Goal: Task Accomplishment & Management: Use online tool/utility

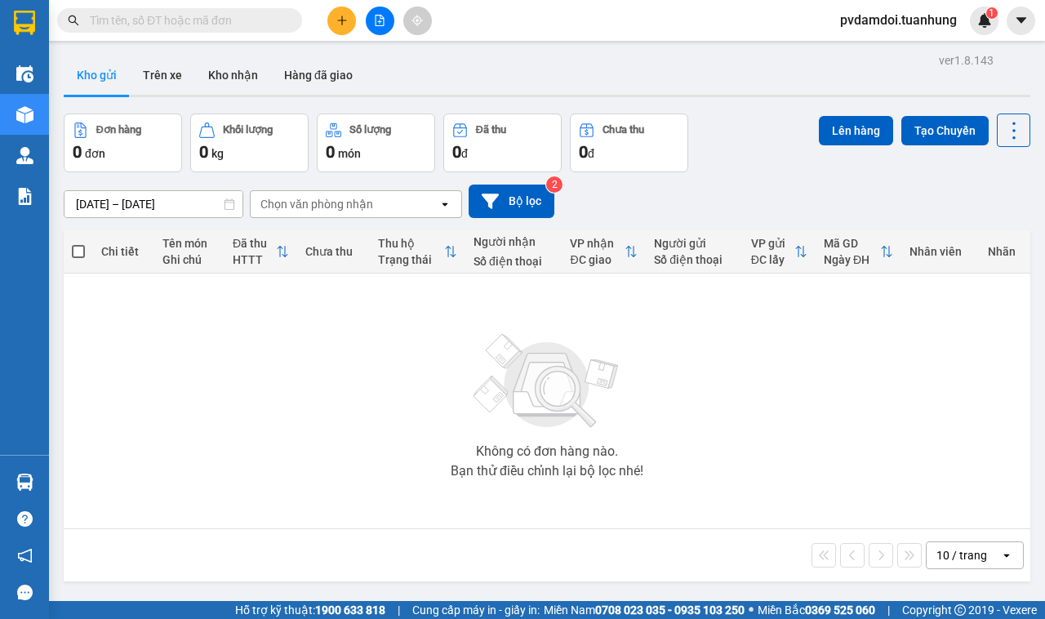
click at [257, 87] on button "Kho nhận" at bounding box center [233, 75] width 76 height 39
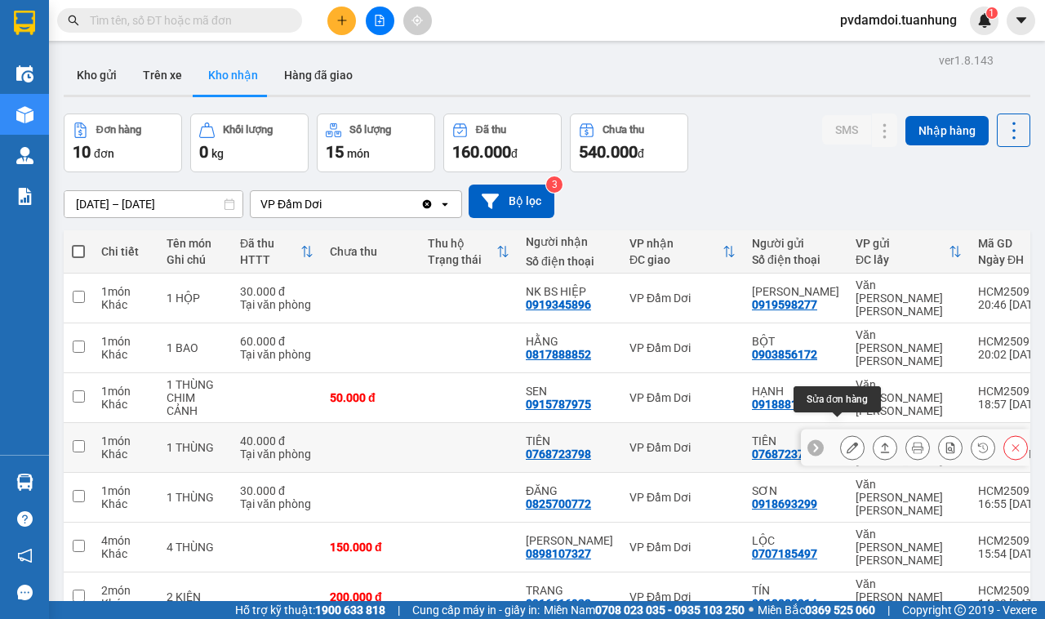
click at [880, 442] on icon at bounding box center [885, 447] width 11 height 11
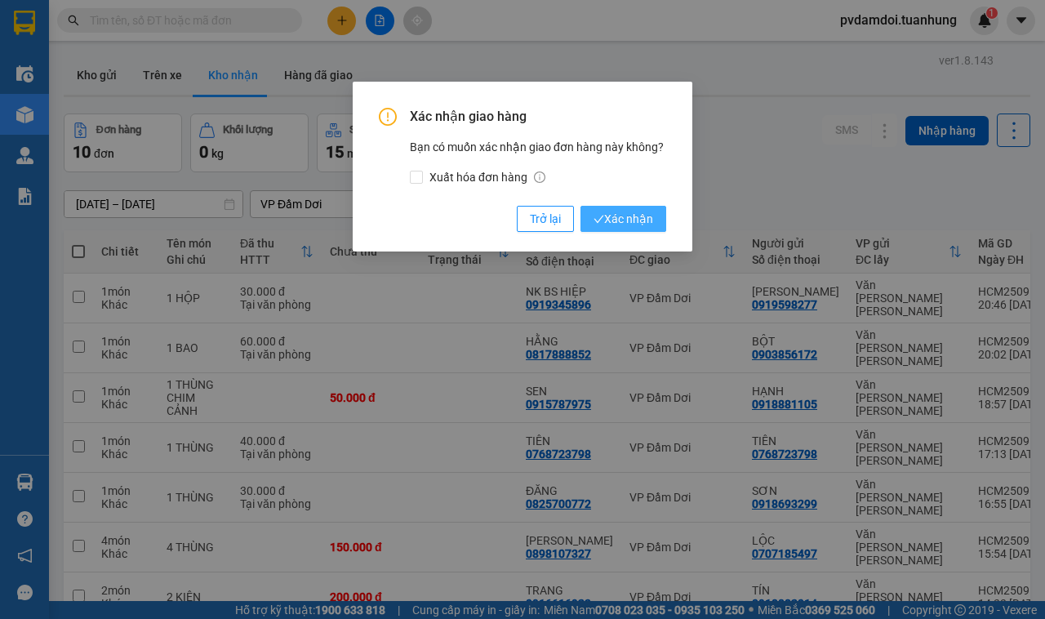
click at [603, 213] on span "Xác nhận" at bounding box center [624, 219] width 60 height 18
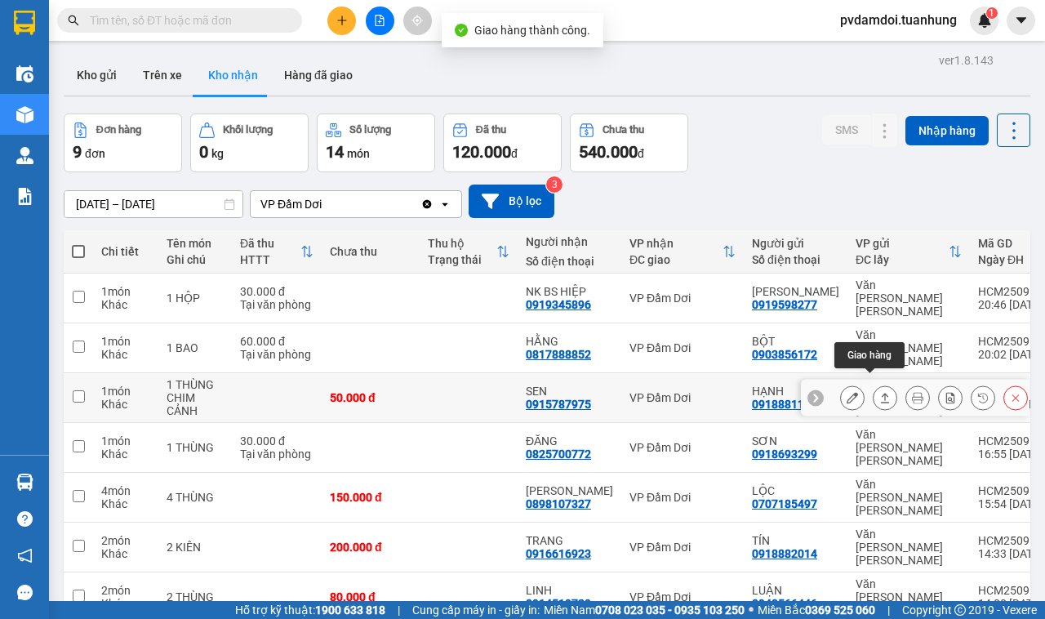
click at [878, 385] on button at bounding box center [885, 398] width 23 height 29
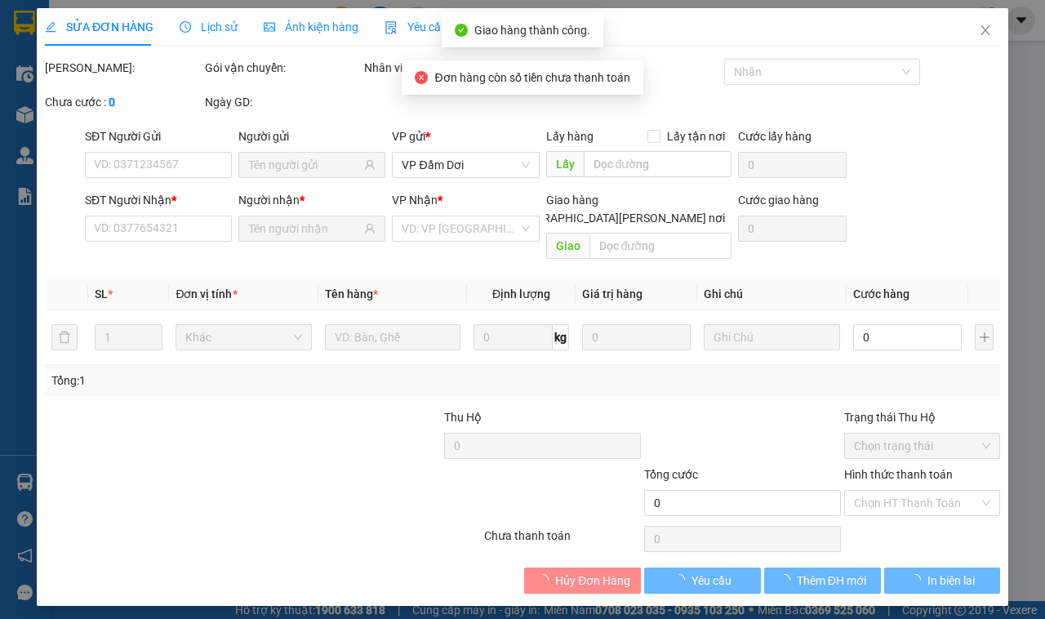
type input "0918881105"
type input "HẠNH"
type input "0915787975"
type input "SEN"
type input "50.000"
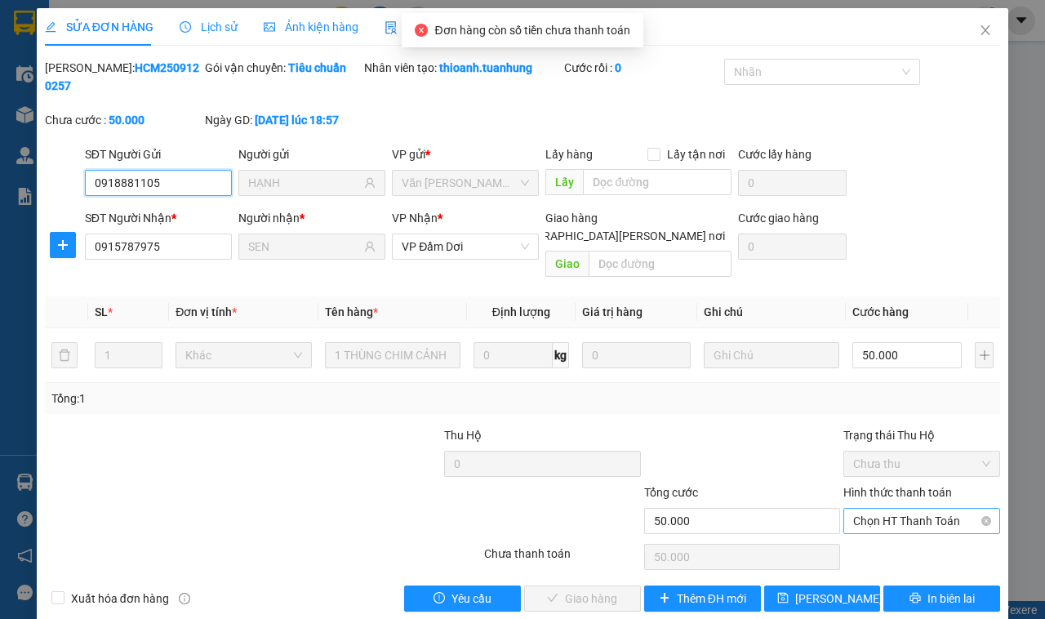
drag, startPoint x: 886, startPoint y: 503, endPoint x: 875, endPoint y: 510, distance: 12.9
click at [876, 509] on span "Chọn HT Thanh Toán" at bounding box center [921, 521] width 137 height 24
drag, startPoint x: 875, startPoint y: 519, endPoint x: 866, endPoint y: 531, distance: 15.2
click at [878, 519] on div "Hình thức thanh toán Chọn HT Thanh Toán" at bounding box center [922, 511] width 157 height 57
click at [887, 509] on span "Chọn HT Thanh Toán" at bounding box center [921, 521] width 137 height 24
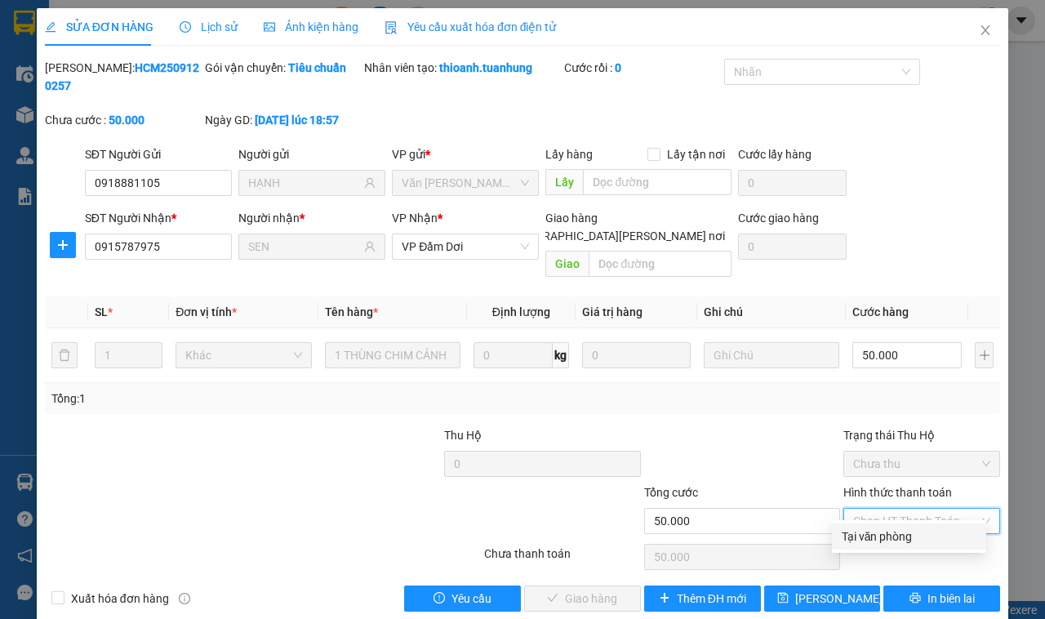
click at [880, 537] on div "Tại văn phòng" at bounding box center [909, 537] width 135 height 18
type input "0"
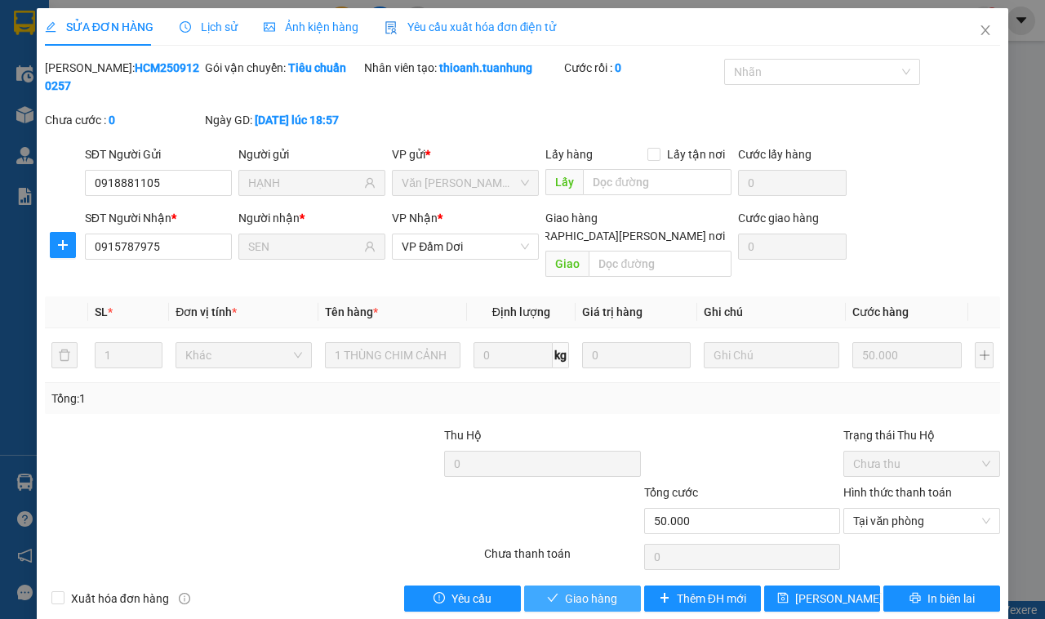
drag, startPoint x: 605, startPoint y: 586, endPoint x: 715, endPoint y: 494, distance: 143.3
click at [621, 586] on button "Giao hàng" at bounding box center [582, 599] width 117 height 26
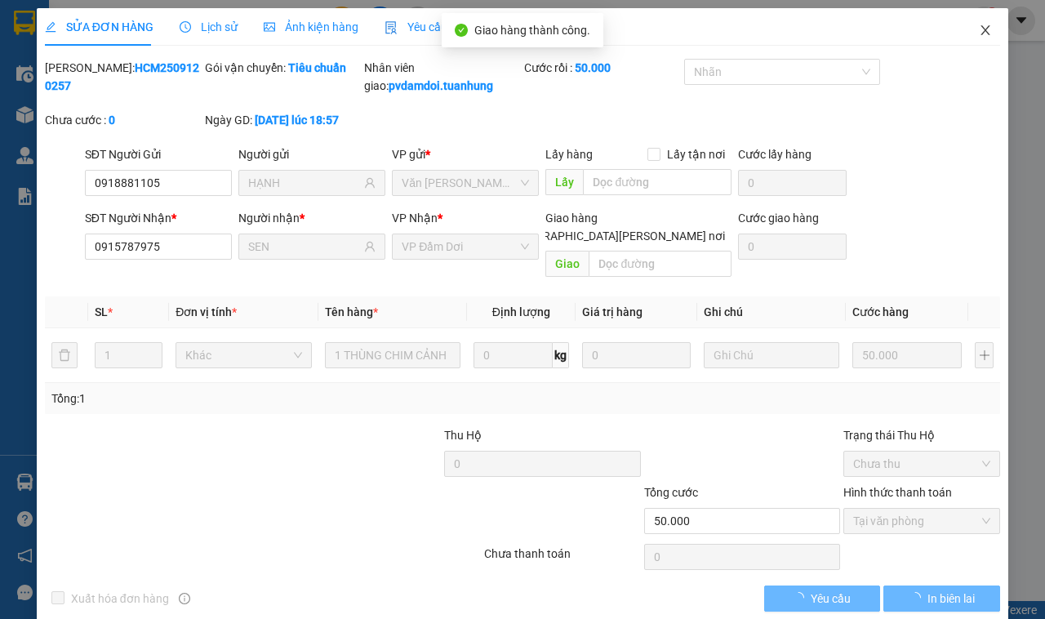
click at [979, 33] on icon "close" at bounding box center [985, 30] width 13 height 13
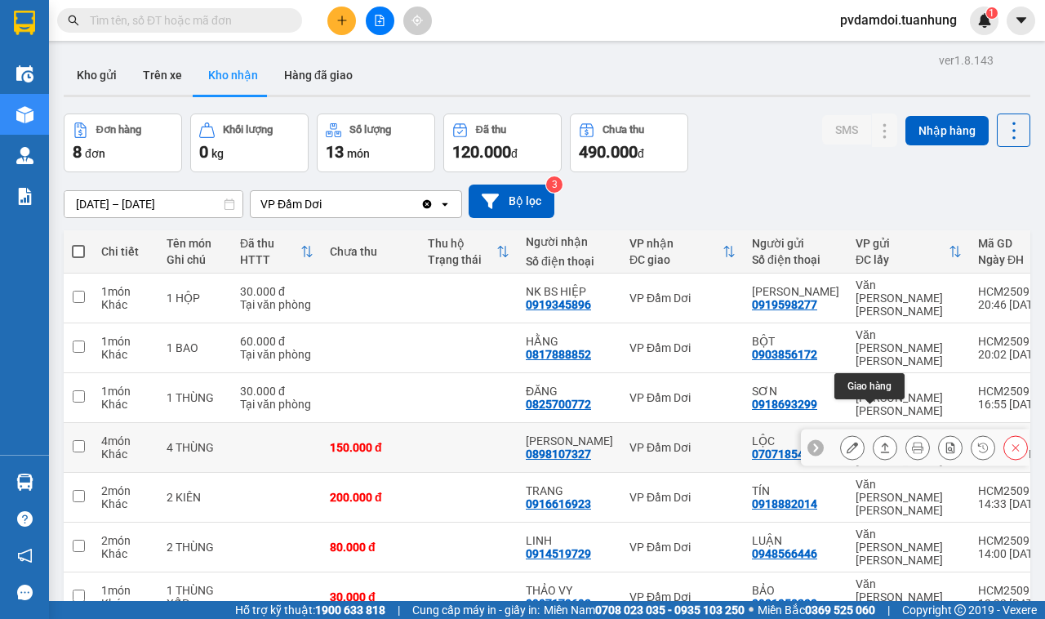
click at [874, 434] on button at bounding box center [885, 448] width 23 height 29
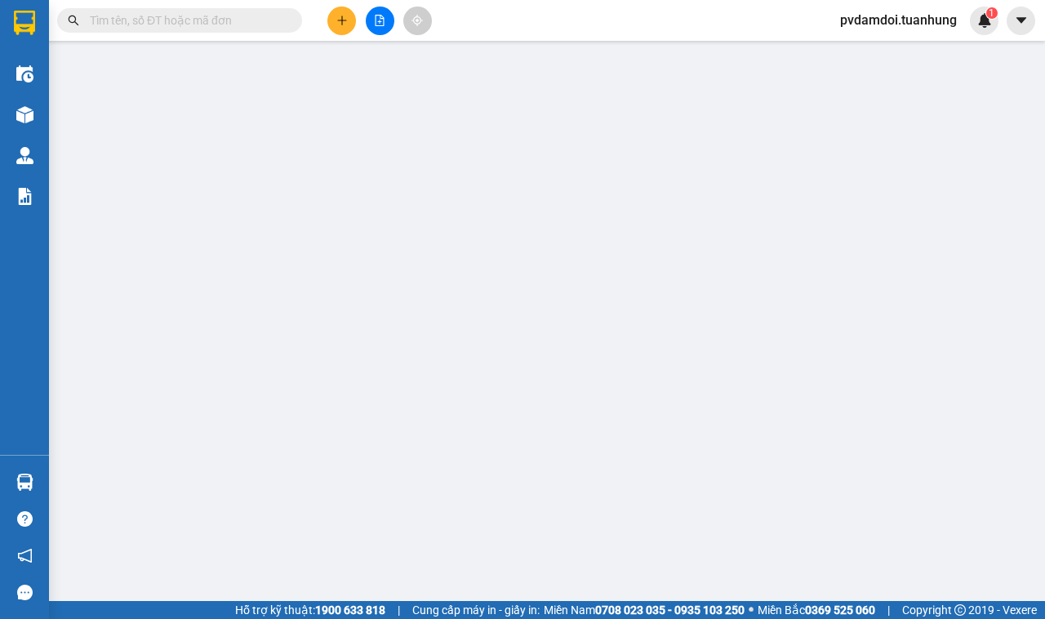
type input "0707185497"
type input "LỘC"
type input "0898107327"
type input "[PERSON_NAME]"
type input "150.000"
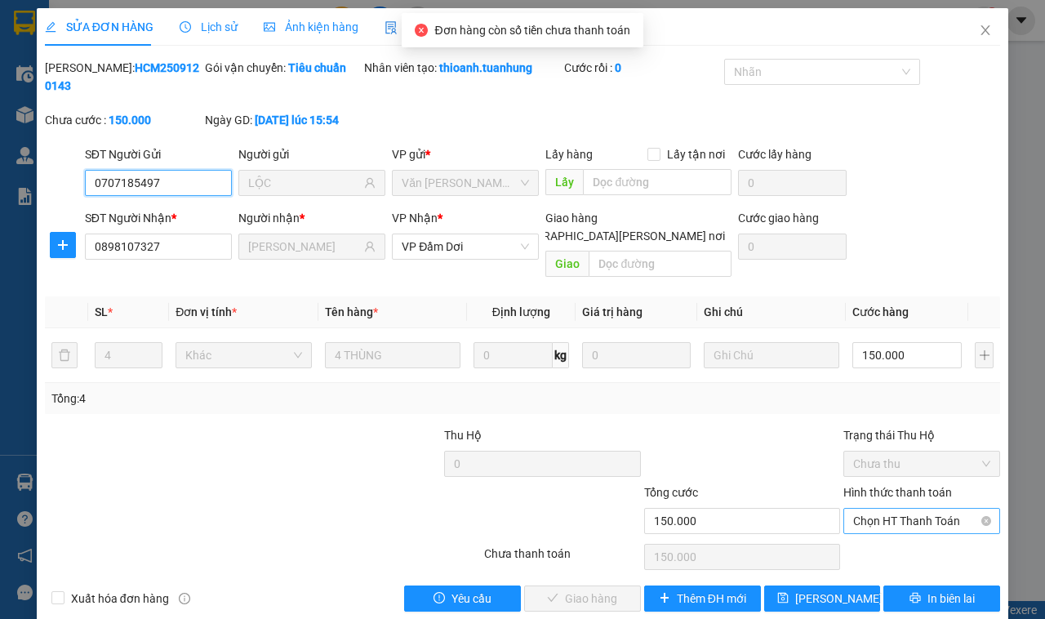
click at [853, 509] on span "Chọn HT Thanh Toán" at bounding box center [921, 521] width 137 height 24
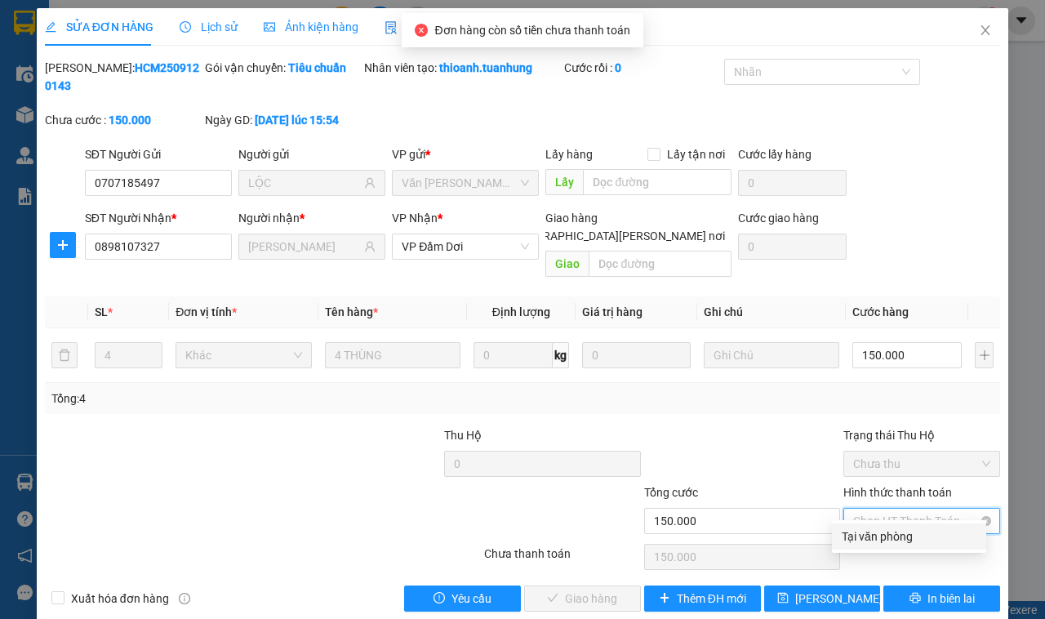
click at [844, 516] on div "Chọn HT Thanh Toán" at bounding box center [922, 521] width 157 height 26
click at [842, 535] on div "Tại văn phòng" at bounding box center [909, 537] width 135 height 18
type input "0"
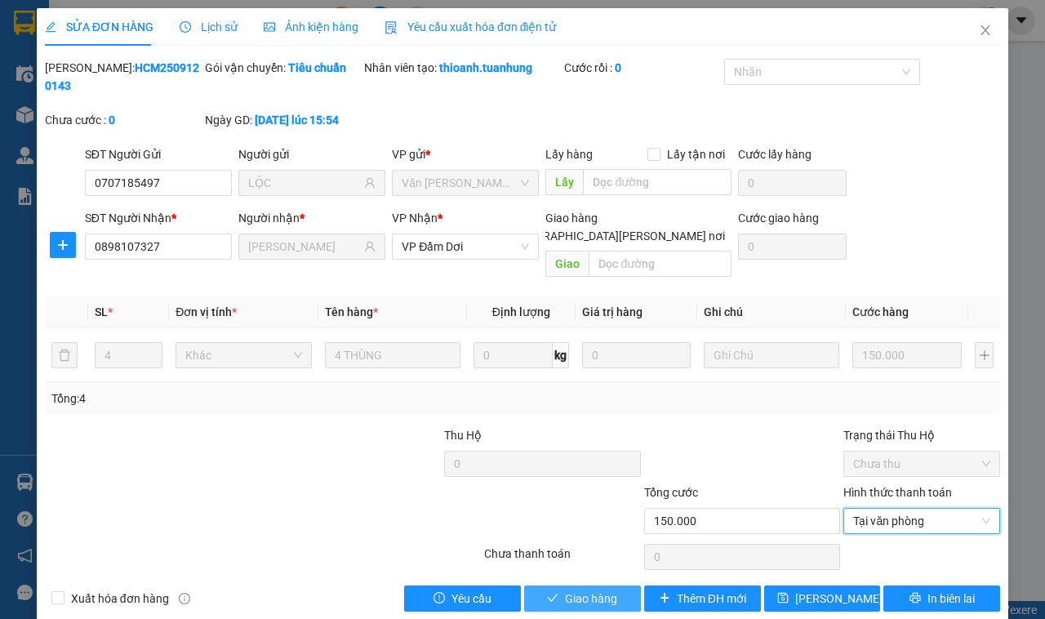
click at [574, 590] on span "Giao hàng" at bounding box center [591, 599] width 52 height 18
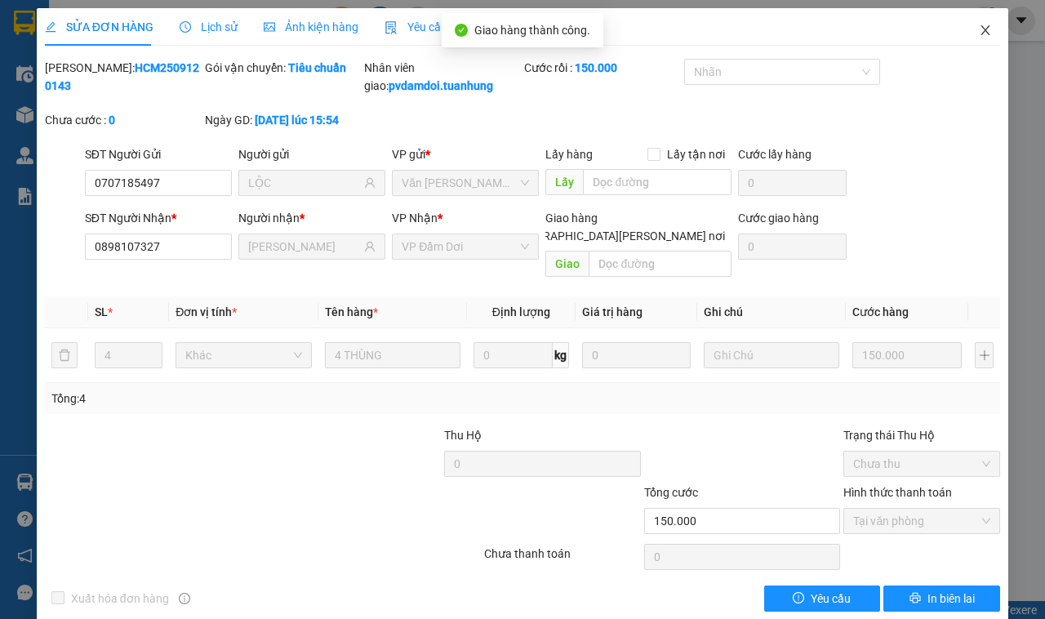
click at [979, 31] on icon "close" at bounding box center [985, 30] width 13 height 13
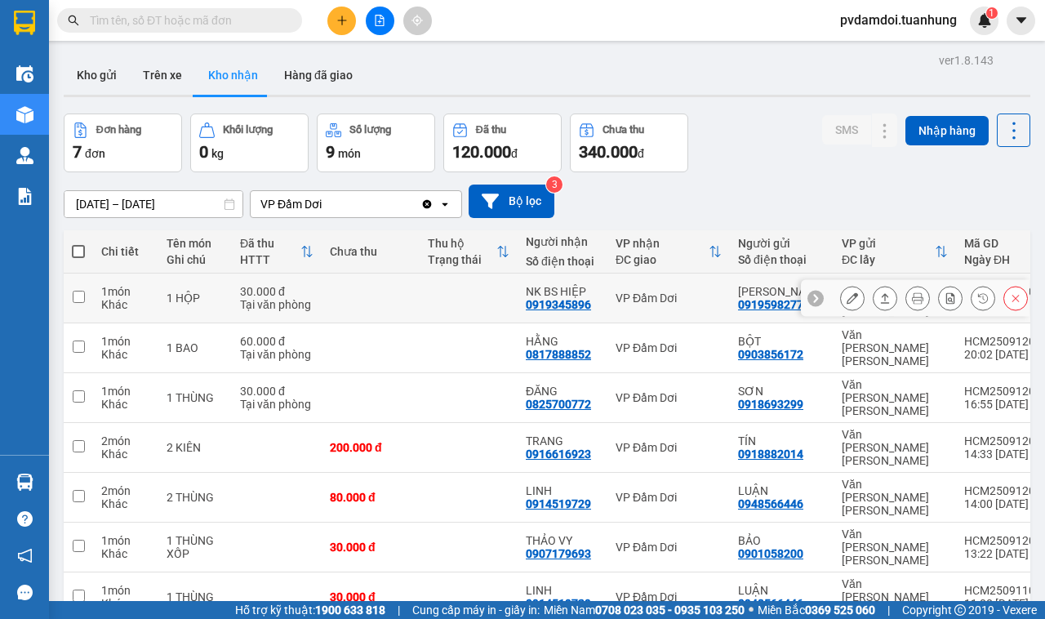
click at [874, 290] on button at bounding box center [885, 298] width 23 height 29
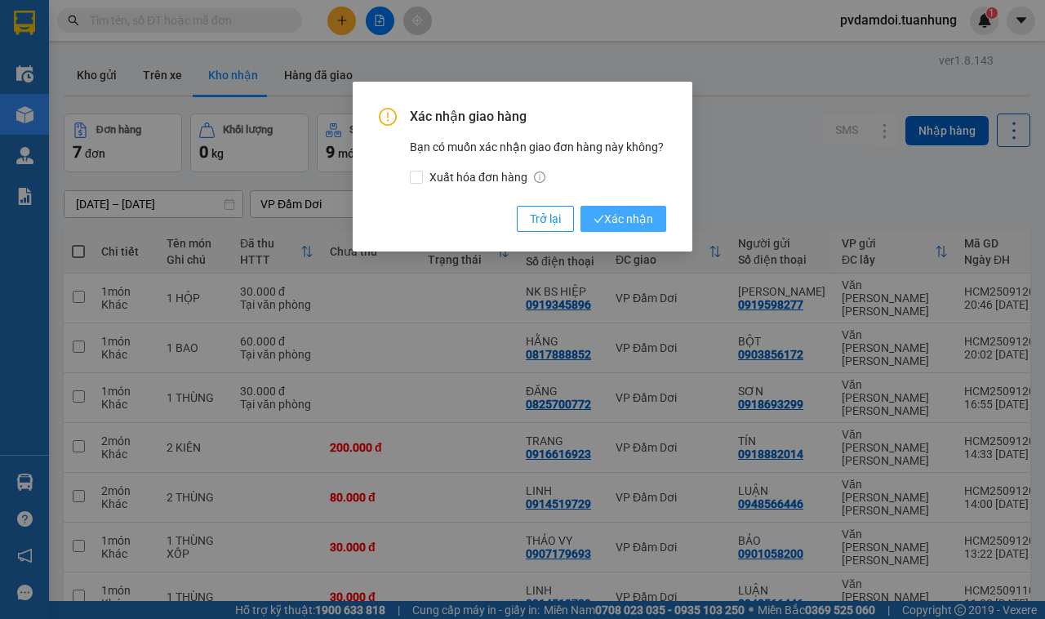
click at [630, 227] on span "Xác nhận" at bounding box center [624, 219] width 60 height 18
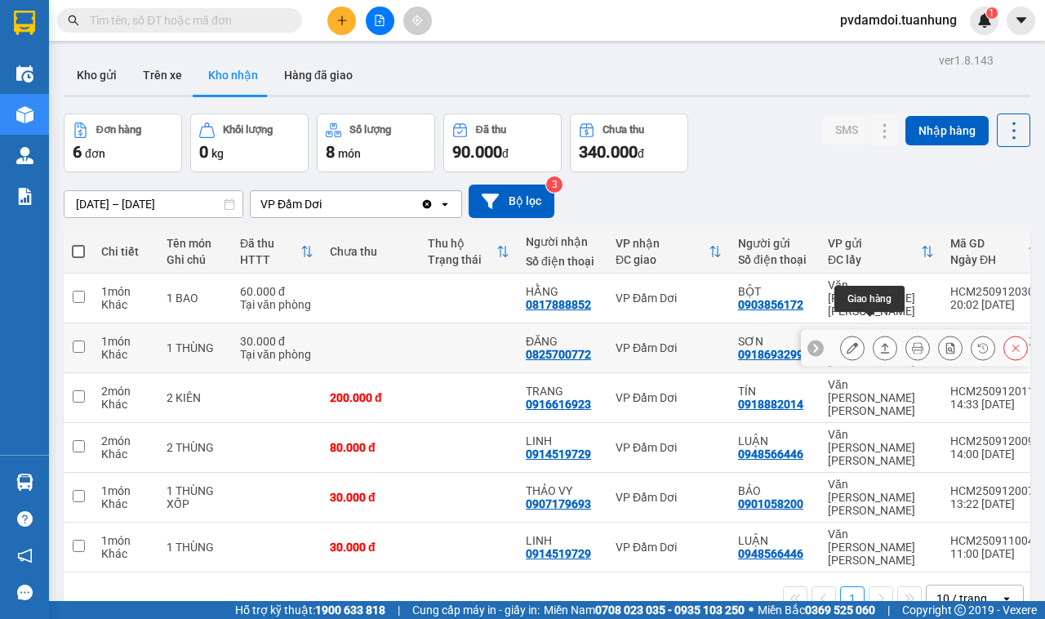
click at [874, 334] on button at bounding box center [885, 348] width 23 height 29
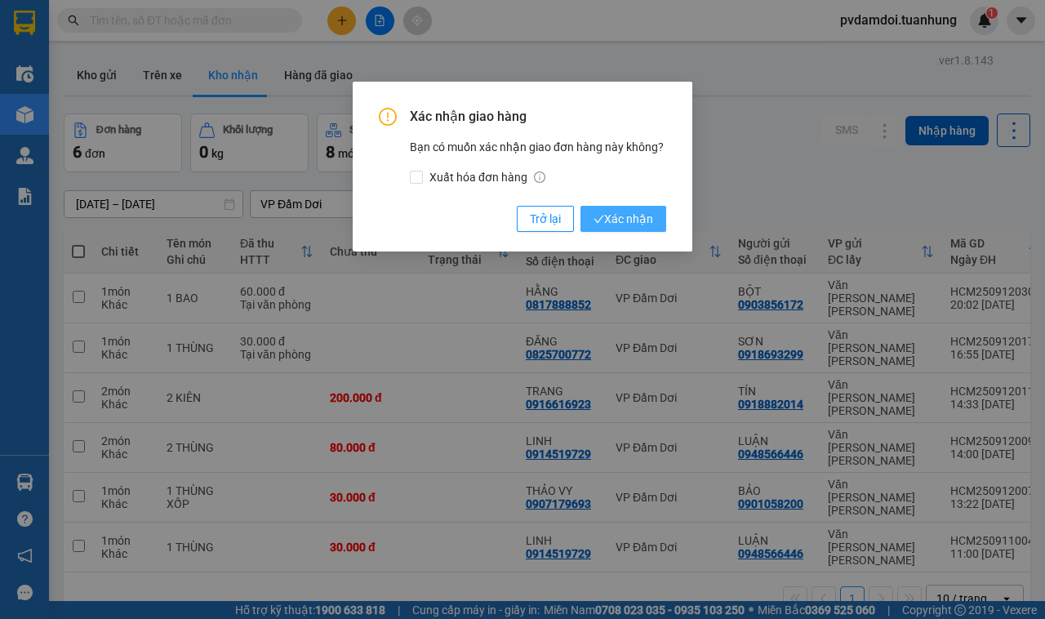
click at [586, 208] on button "Xác nhận" at bounding box center [624, 219] width 86 height 26
